Goal: Find contact information: Find contact information

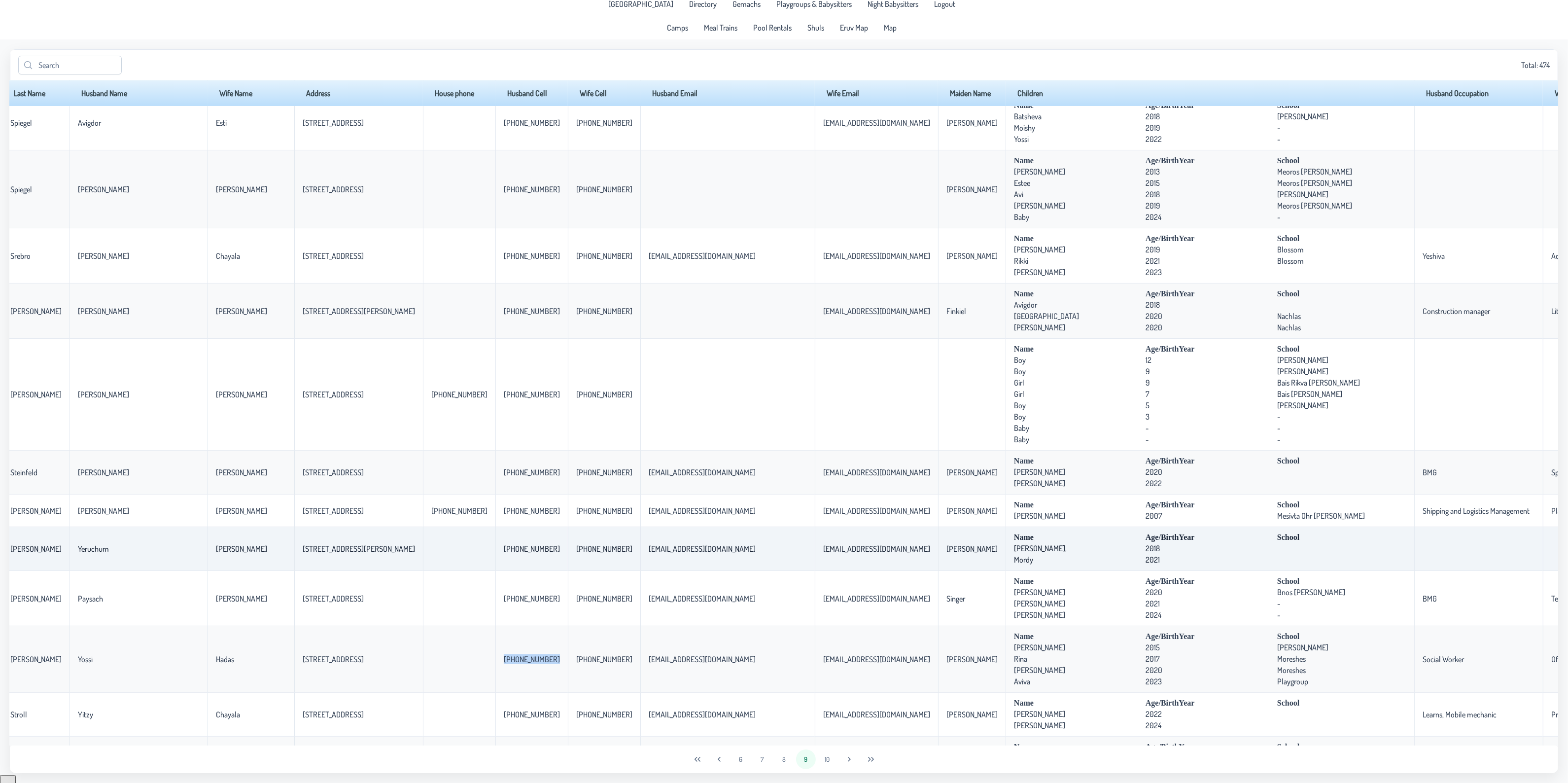
scroll to position [456, 8]
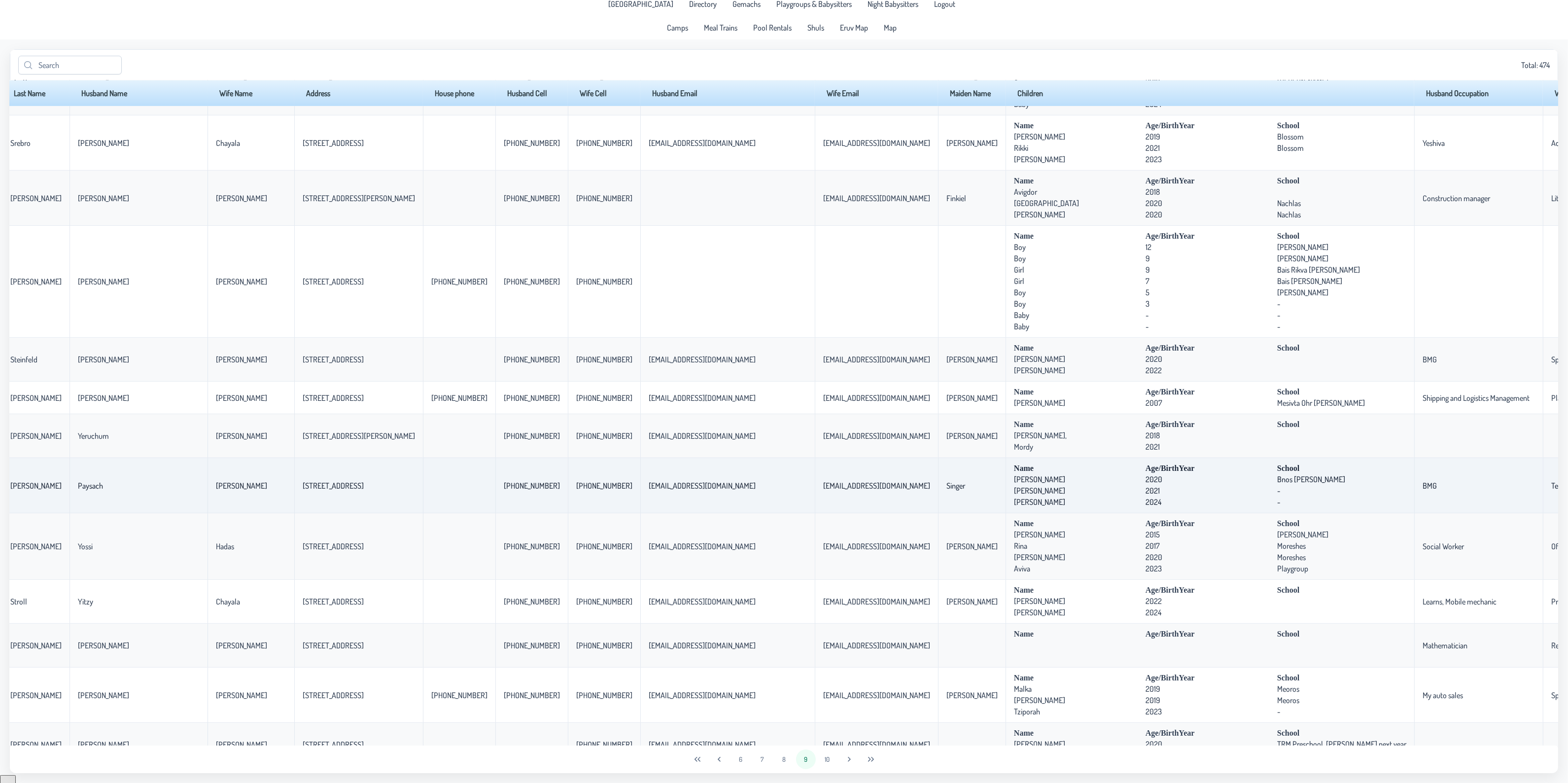
click at [495, 499] on td "[PHONE_NUMBER]" at bounding box center [531, 485] width 72 height 55
drag, startPoint x: 419, startPoint y: 492, endPoint x: 467, endPoint y: 490, distance: 48.0
click at [495, 490] on td "[PHONE_NUMBER]" at bounding box center [531, 485] width 72 height 55
copy p-celleditor "[PHONE_NUMBER]"
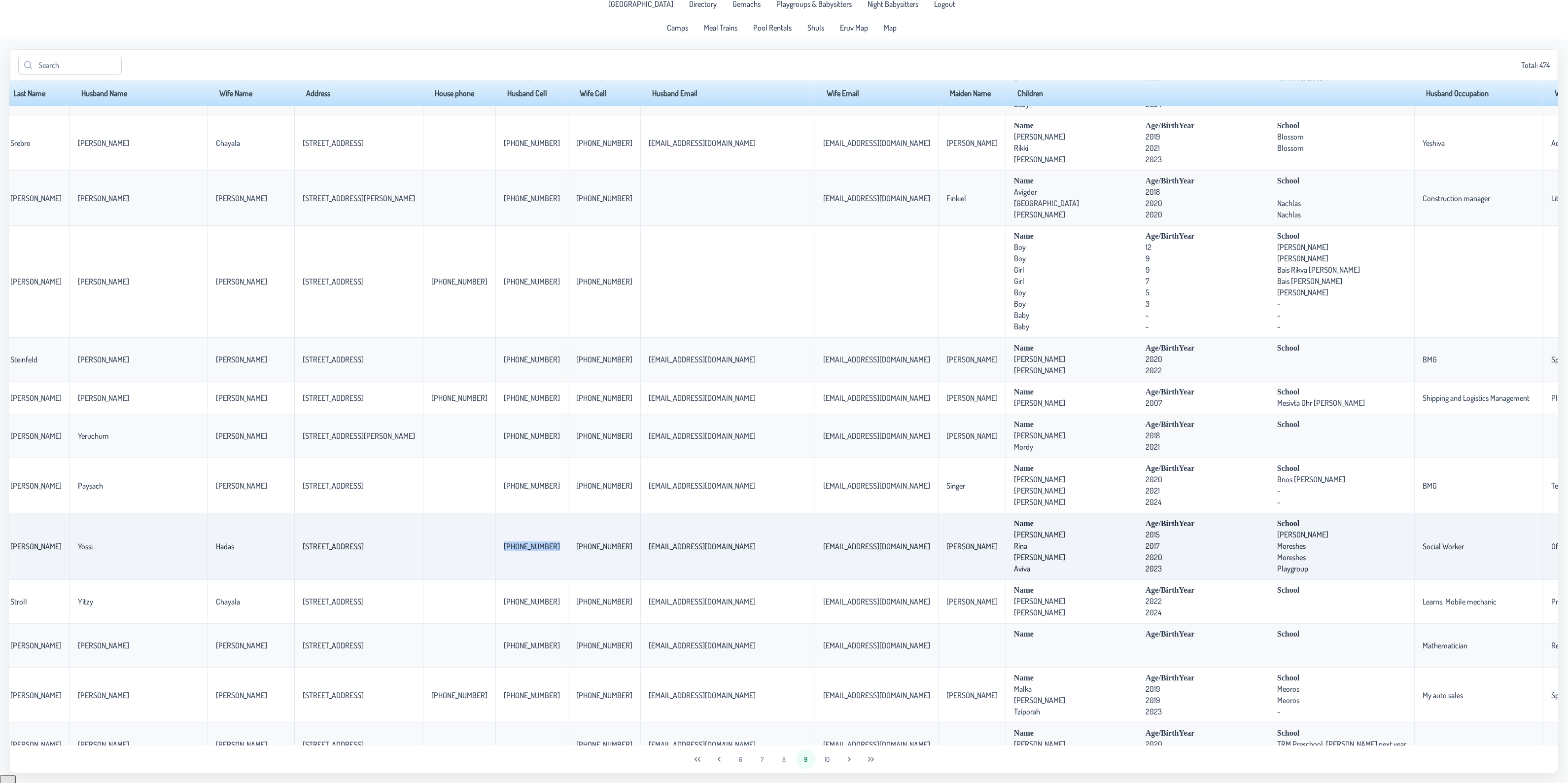
drag, startPoint x: 420, startPoint y: 556, endPoint x: 469, endPoint y: 550, distance: 49.4
click at [495, 550] on td "[PHONE_NUMBER]" at bounding box center [531, 546] width 72 height 67
copy p-celleditor "[PHONE_NUMBER]"
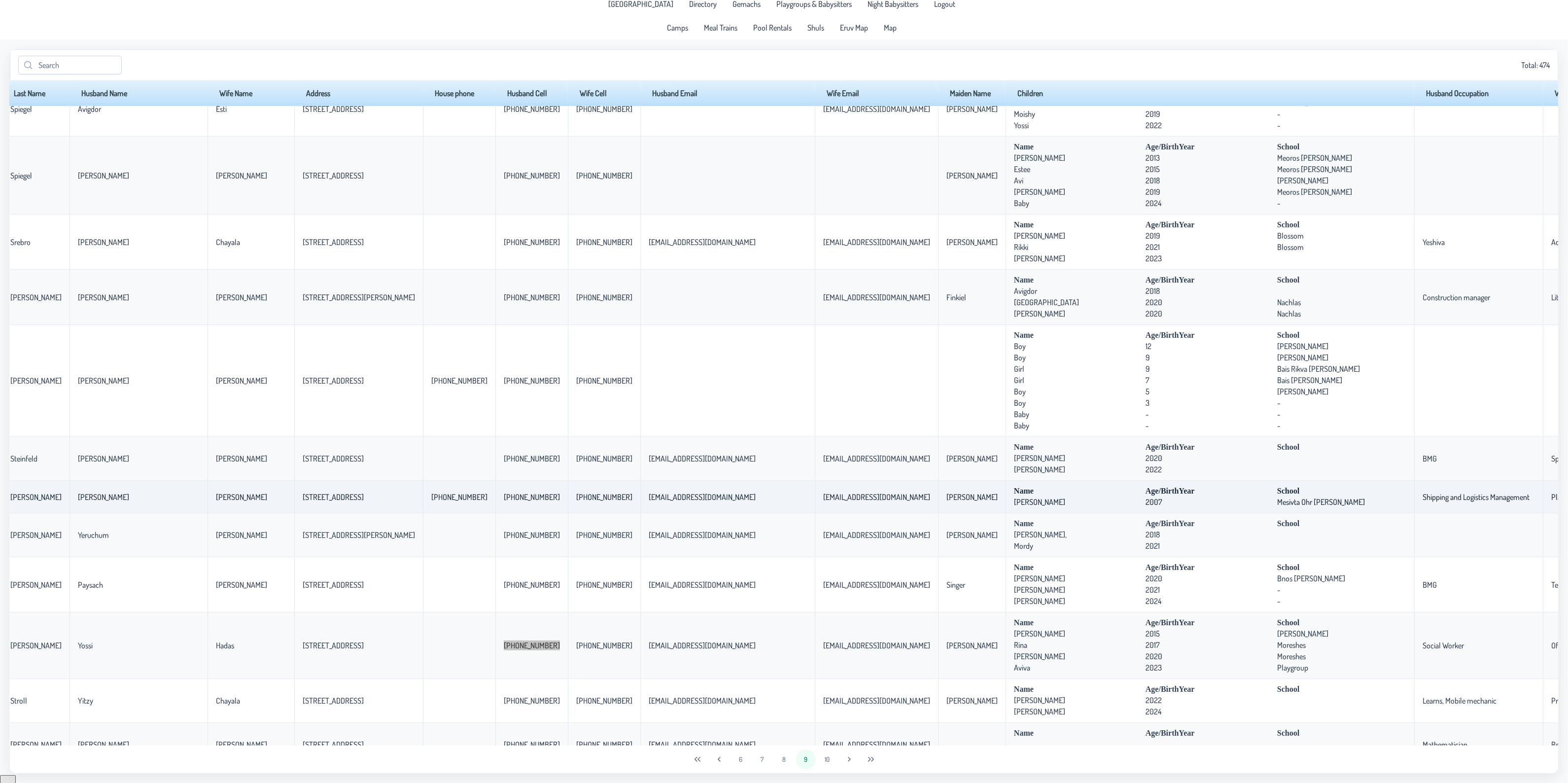
scroll to position [333, 8]
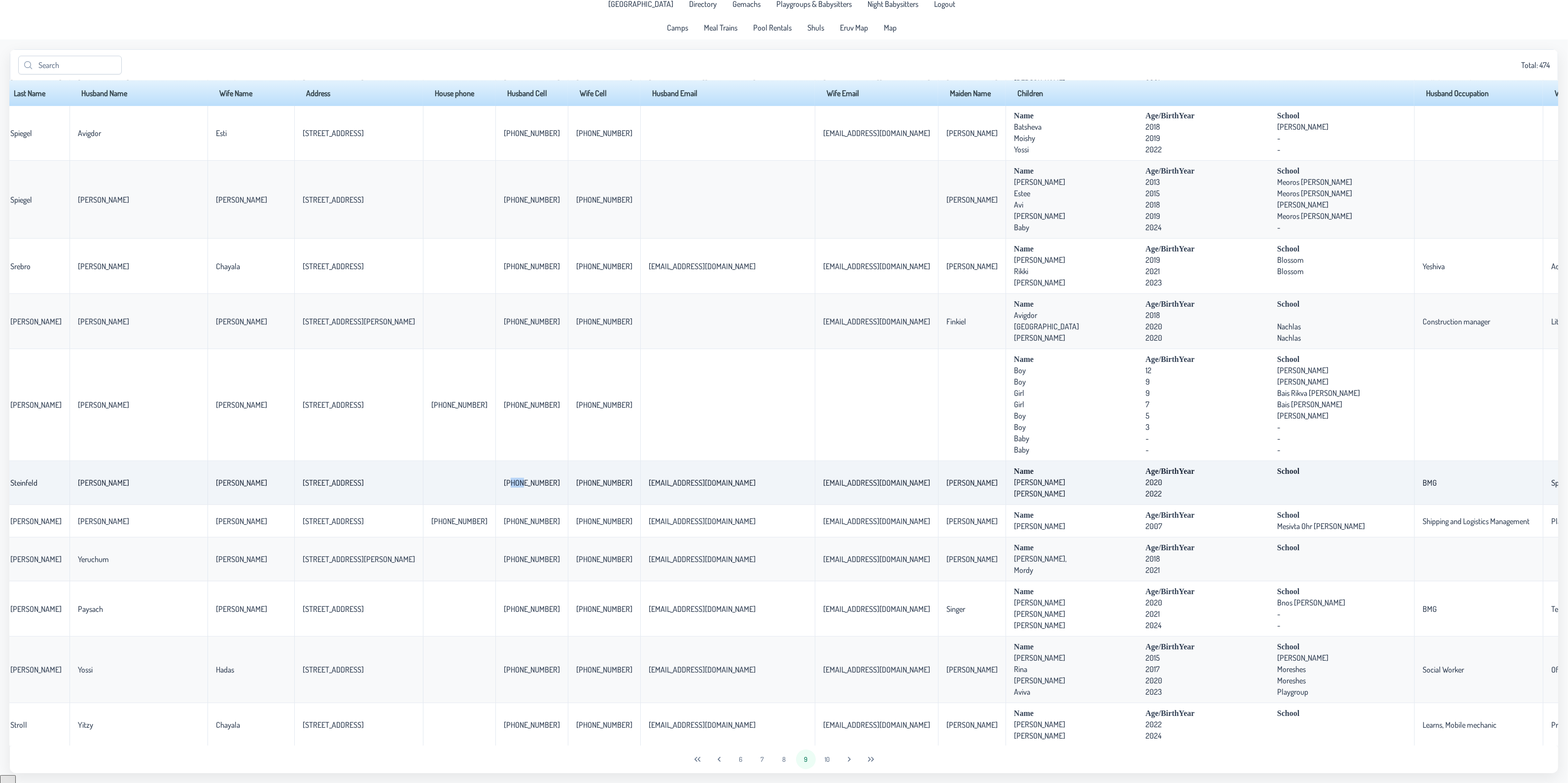
drag, startPoint x: 425, startPoint y: 483, endPoint x: 437, endPoint y: 482, distance: 12.0
click at [504, 482] on p-celleditor "[PHONE_NUMBER]" at bounding box center [531, 483] width 56 height 10
drag, startPoint x: 423, startPoint y: 487, endPoint x: 464, endPoint y: 481, distance: 41.4
click at [495, 481] on td "[PHONE_NUMBER]" at bounding box center [531, 483] width 72 height 44
click at [504, 487] on p-celleditor "[PHONE_NUMBER]" at bounding box center [531, 483] width 56 height 10
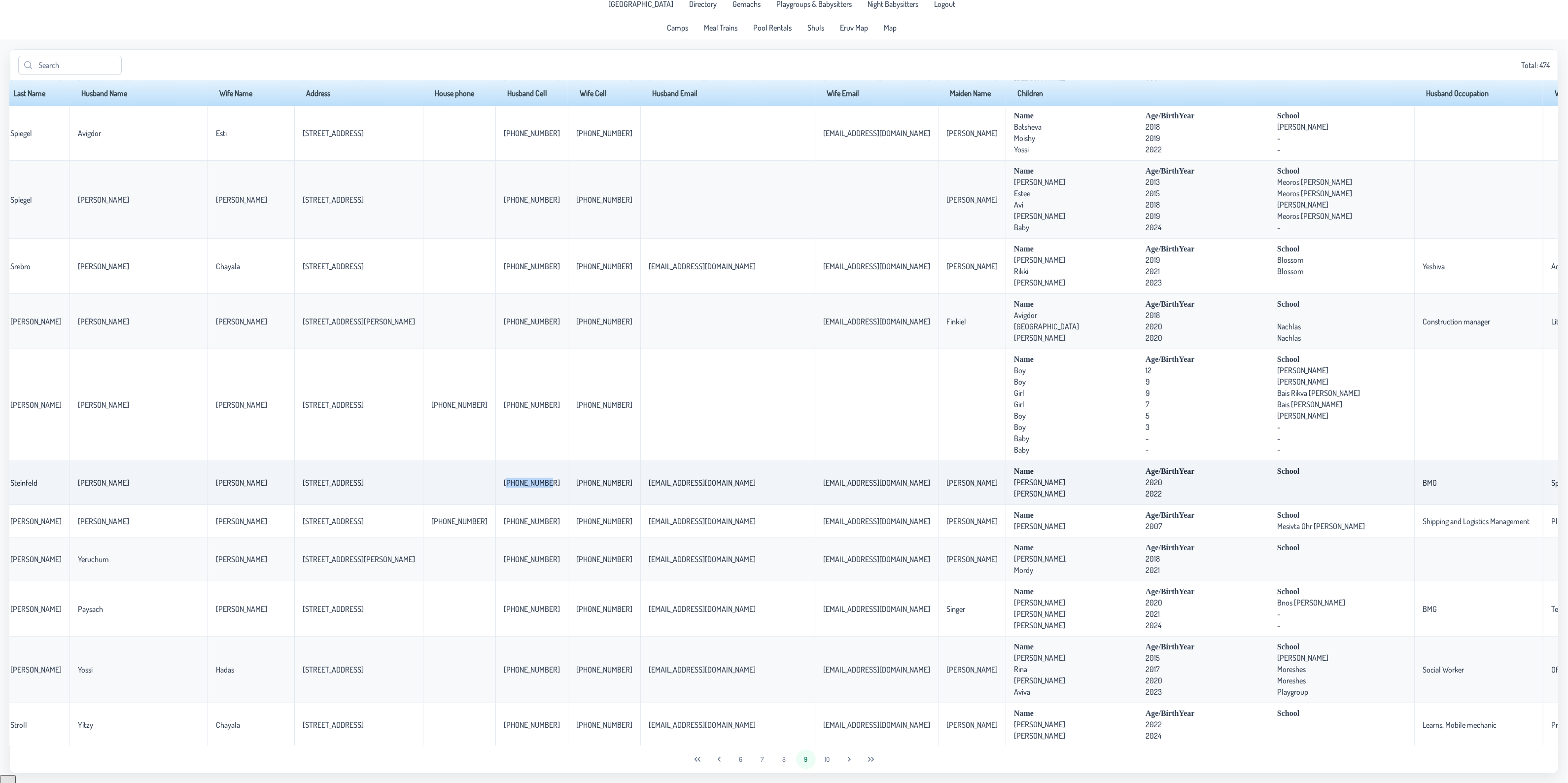
drag, startPoint x: 423, startPoint y: 488, endPoint x: 464, endPoint y: 480, distance: 41.8
click at [495, 480] on td "[PHONE_NUMBER]" at bounding box center [531, 483] width 72 height 44
copy p-celleditor "[PHONE_NUMBER]"
